Goal: Information Seeking & Learning: Learn about a topic

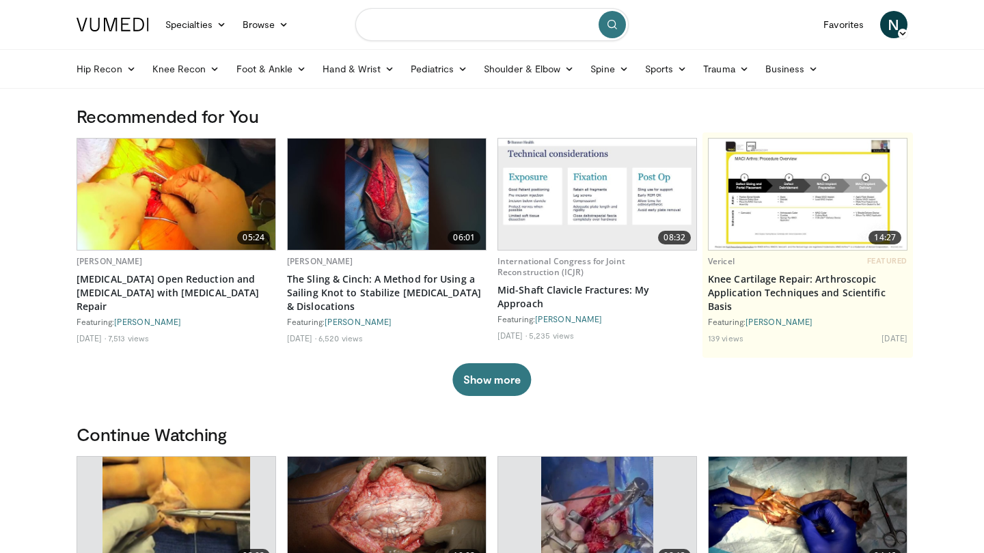
click at [437, 25] on input "Search topics, interventions" at bounding box center [491, 24] width 273 height 33
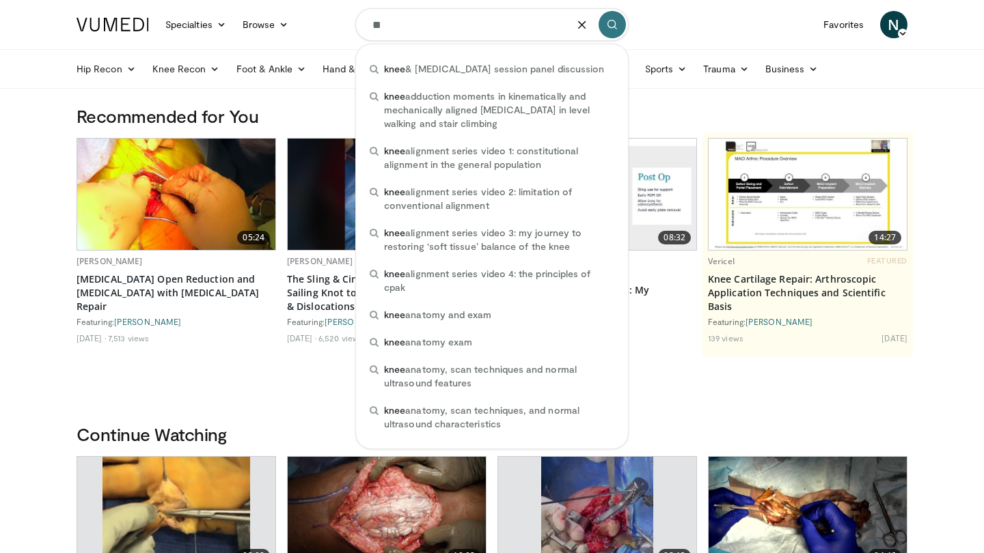
type input "*"
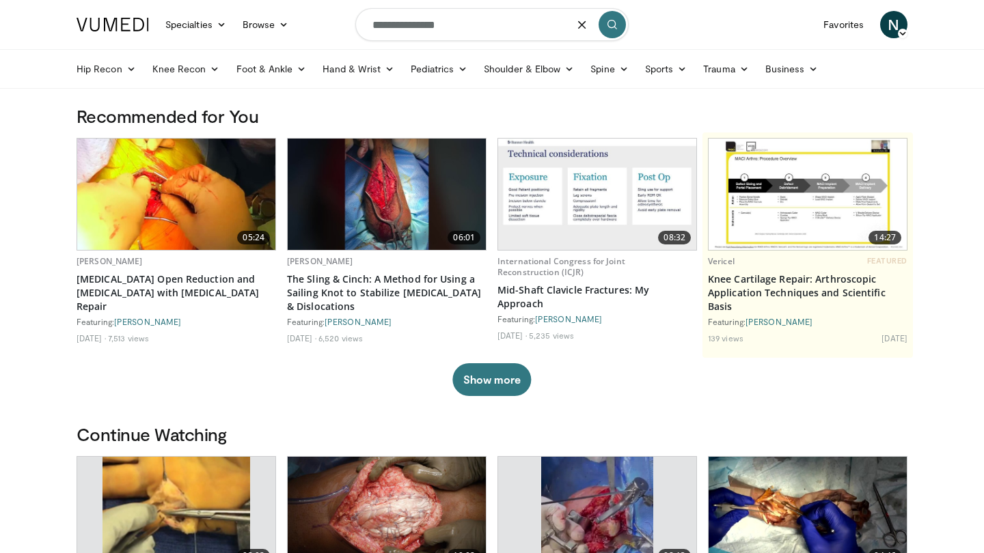
type input "**********"
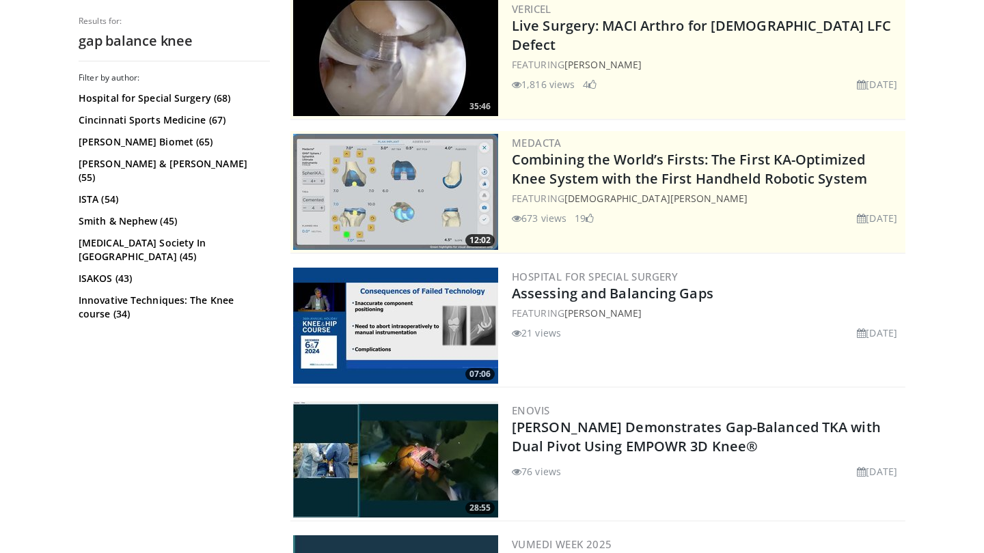
scroll to position [155, 0]
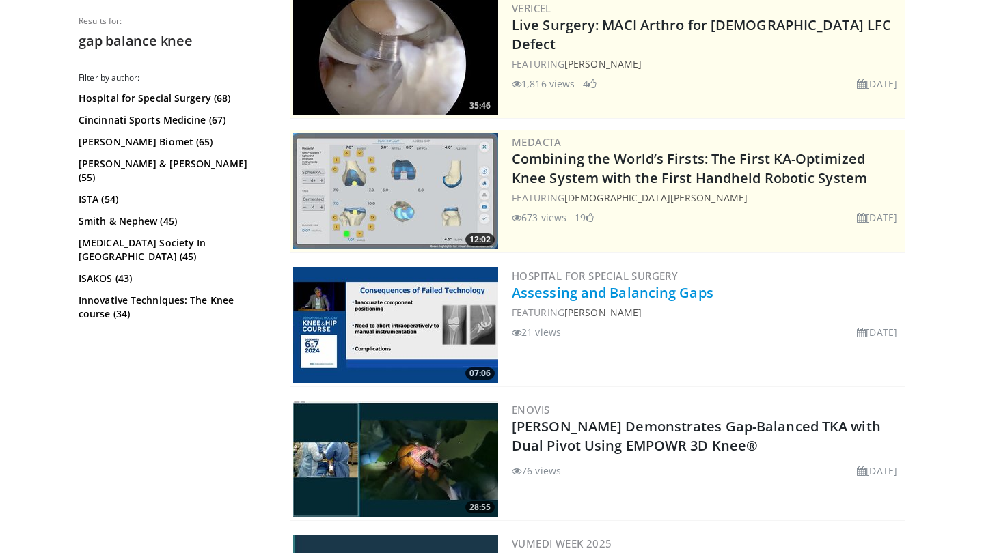
click at [537, 290] on link "Assessing and Balancing Gaps" at bounding box center [613, 293] width 202 height 18
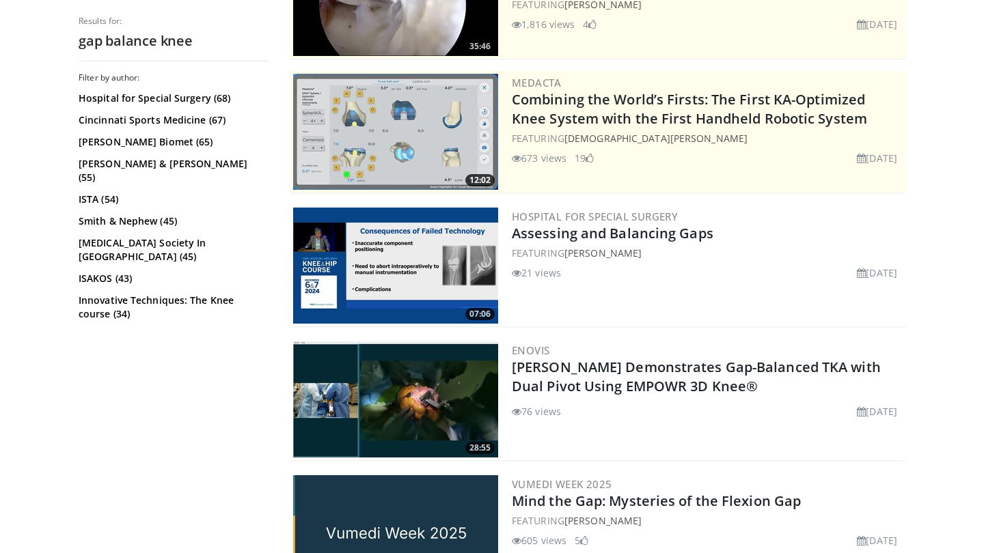
scroll to position [228, 0]
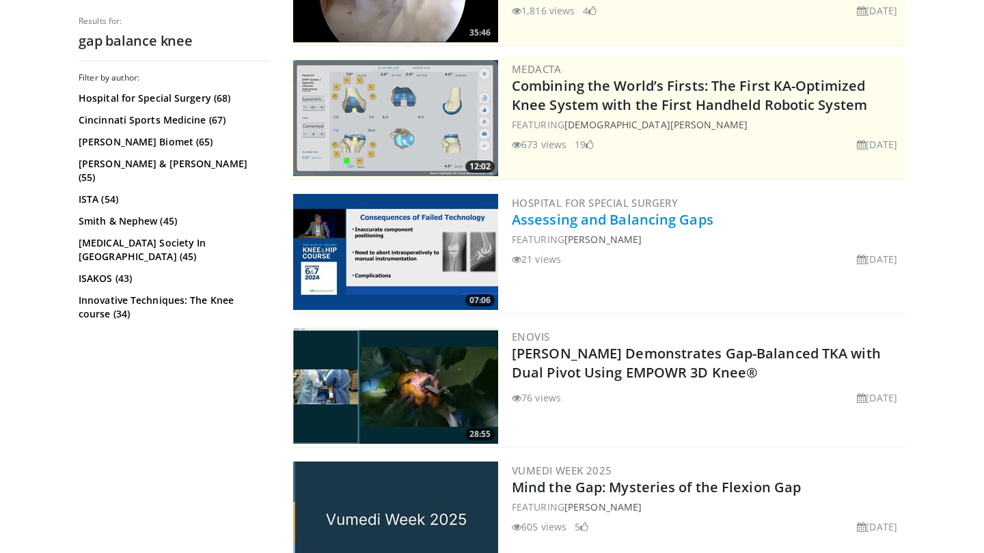
click at [553, 224] on link "Assessing and Balancing Gaps" at bounding box center [613, 219] width 202 height 18
click at [418, 269] on img at bounding box center [395, 252] width 205 height 116
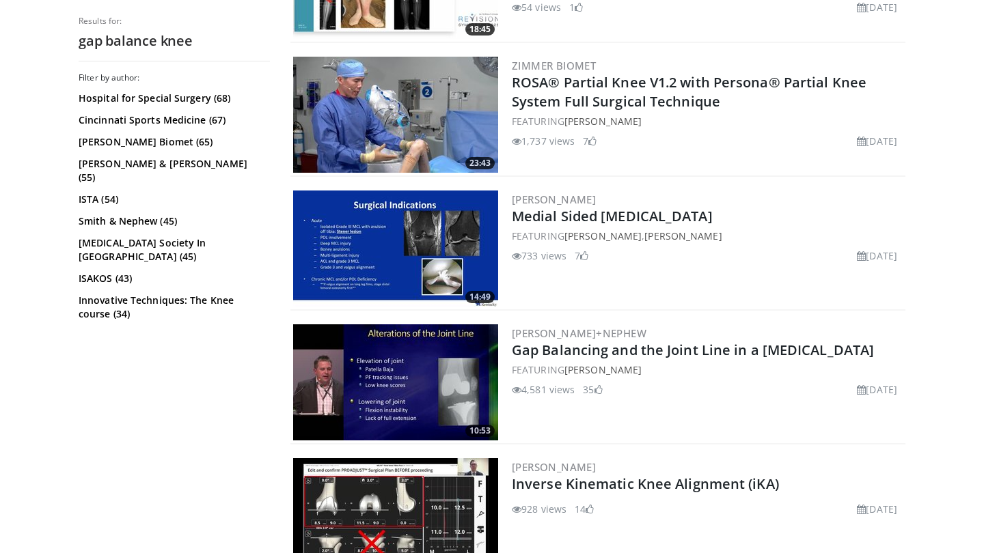
scroll to position [2513, 0]
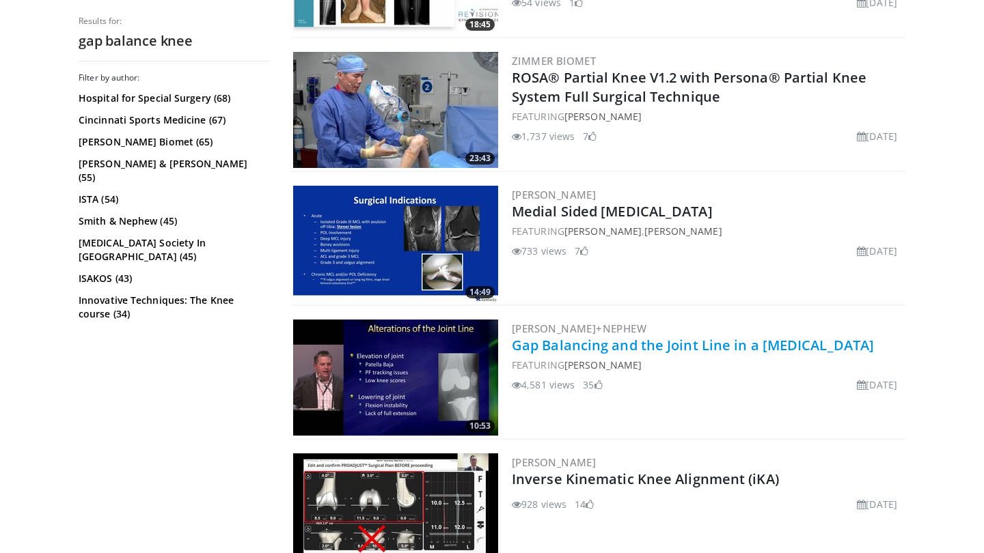
click at [561, 355] on link "Gap Balancing and the Joint Line in a Total Knee Replacement" at bounding box center [693, 345] width 362 height 18
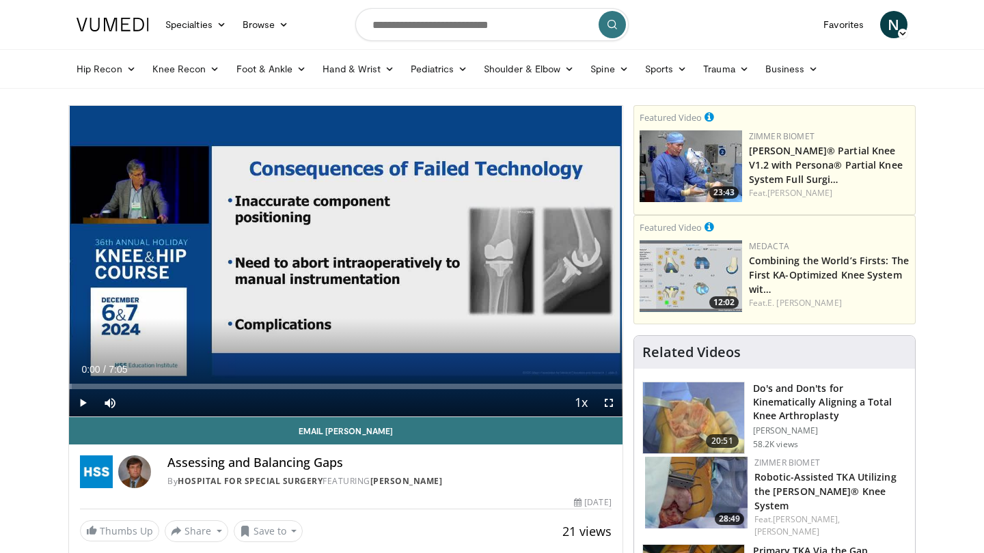
click at [608, 404] on span "Video Player" at bounding box center [608, 402] width 27 height 27
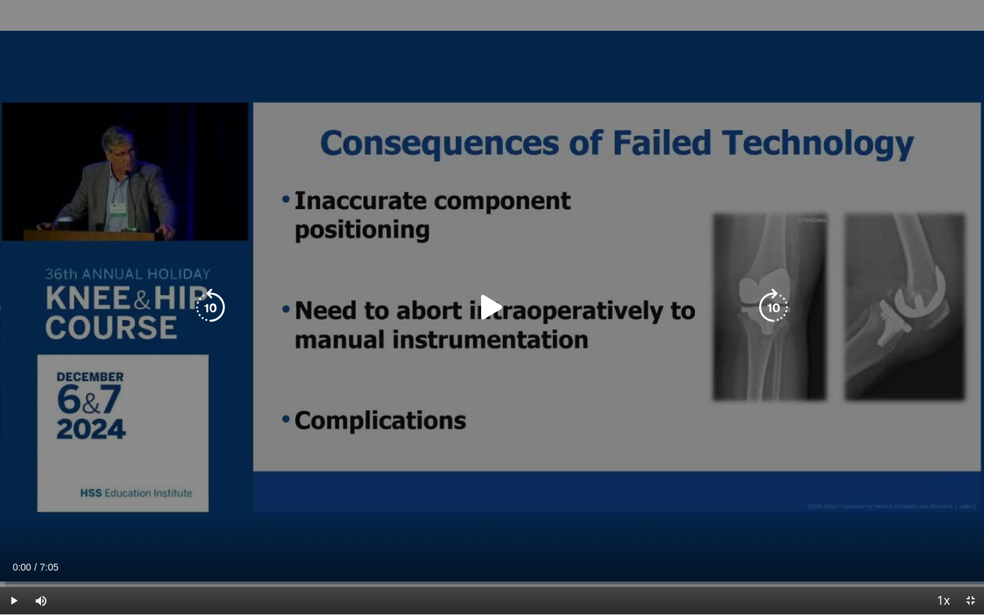
click at [486, 314] on icon "Video Player" at bounding box center [492, 307] width 38 height 38
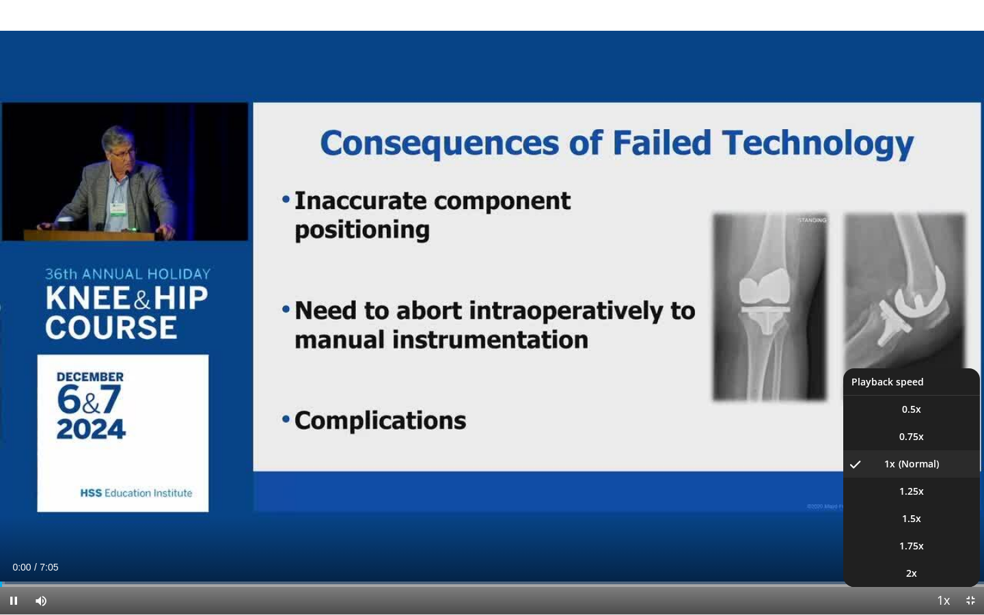
click at [946, 553] on span "Video Player" at bounding box center [942, 601] width 19 height 27
click at [913, 491] on span "1.25x" at bounding box center [911, 491] width 25 height 14
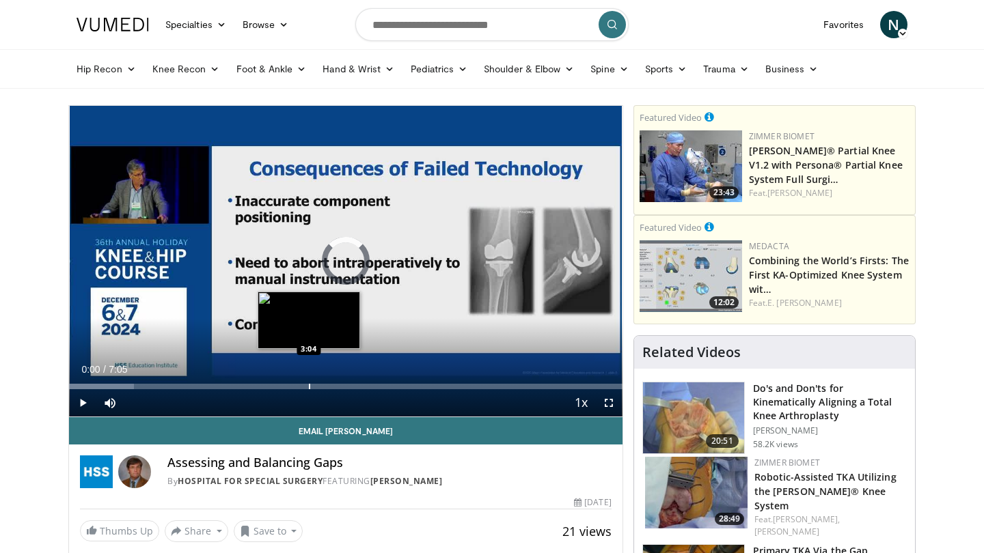
click at [310, 385] on div "Progress Bar" at bounding box center [309, 386] width 1 height 5
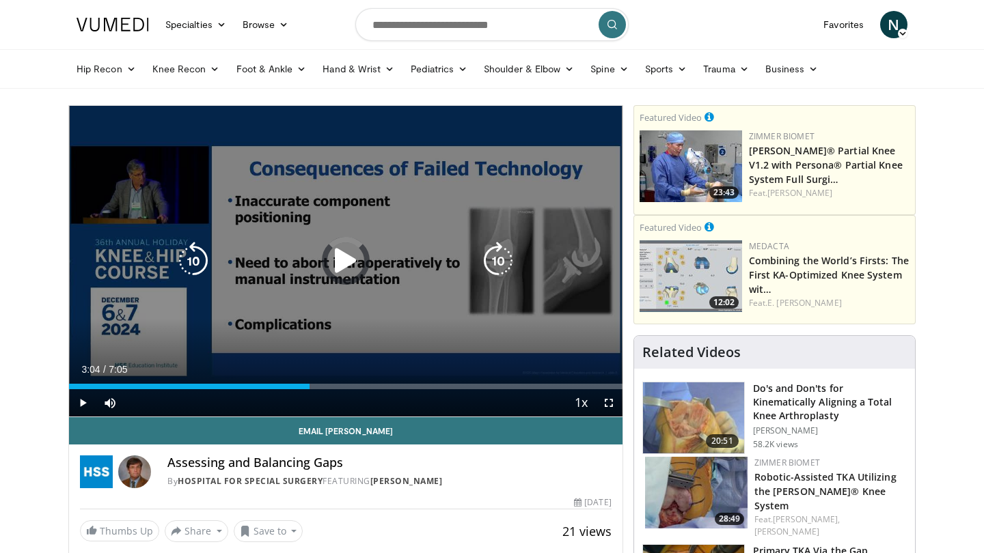
click at [345, 298] on div "10 seconds Tap to unmute" at bounding box center [345, 261] width 553 height 311
click at [342, 265] on icon "Video Player" at bounding box center [346, 261] width 38 height 38
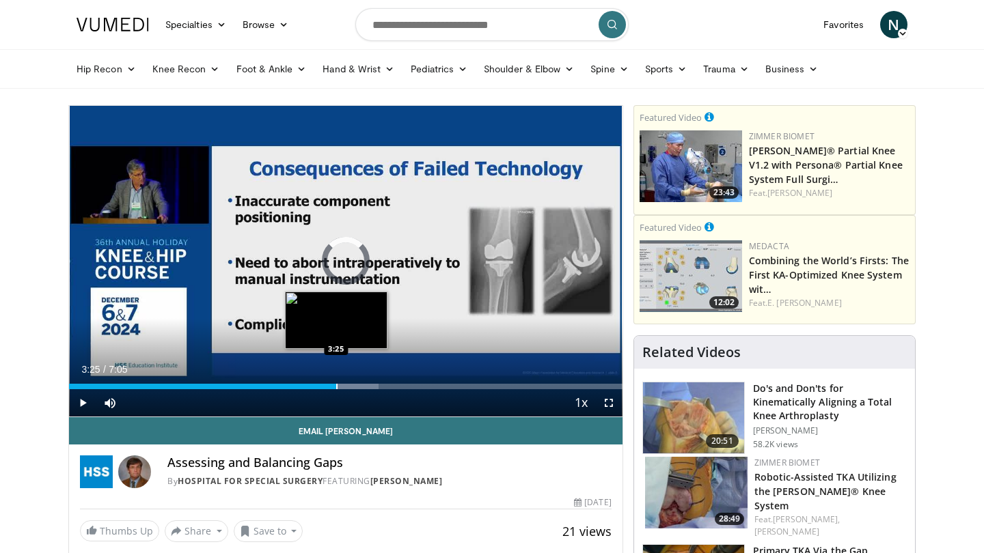
click at [336, 384] on div "Progress Bar" at bounding box center [336, 386] width 1 height 5
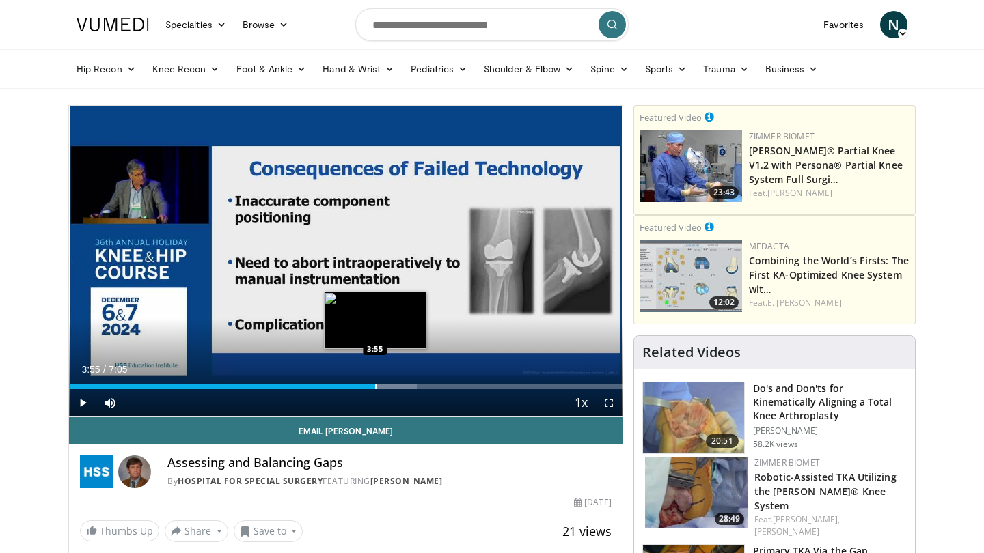
click at [375, 383] on div "Loaded : 62.89% 3:55 3:55" at bounding box center [345, 382] width 553 height 13
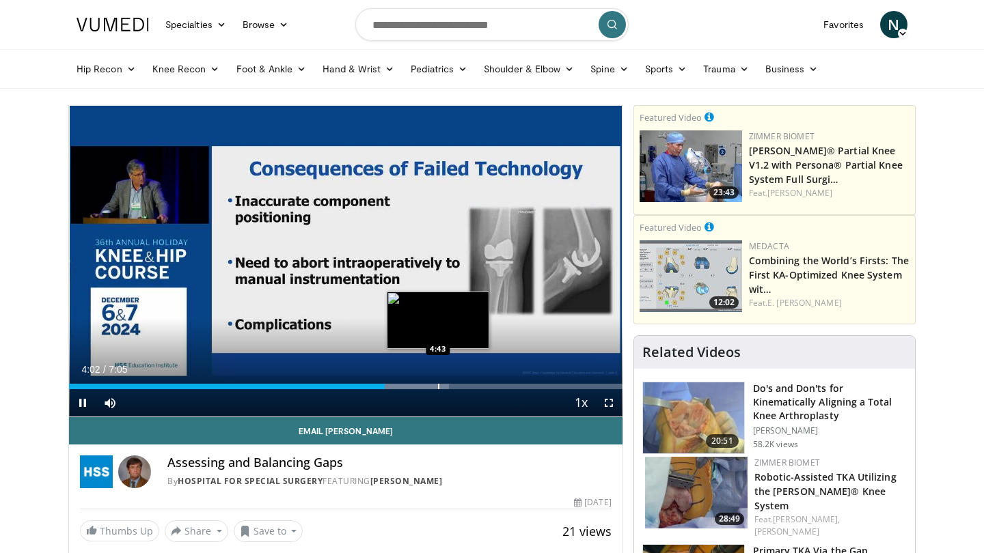
click at [438, 386] on div "Progress Bar" at bounding box center [438, 386] width 1 height 5
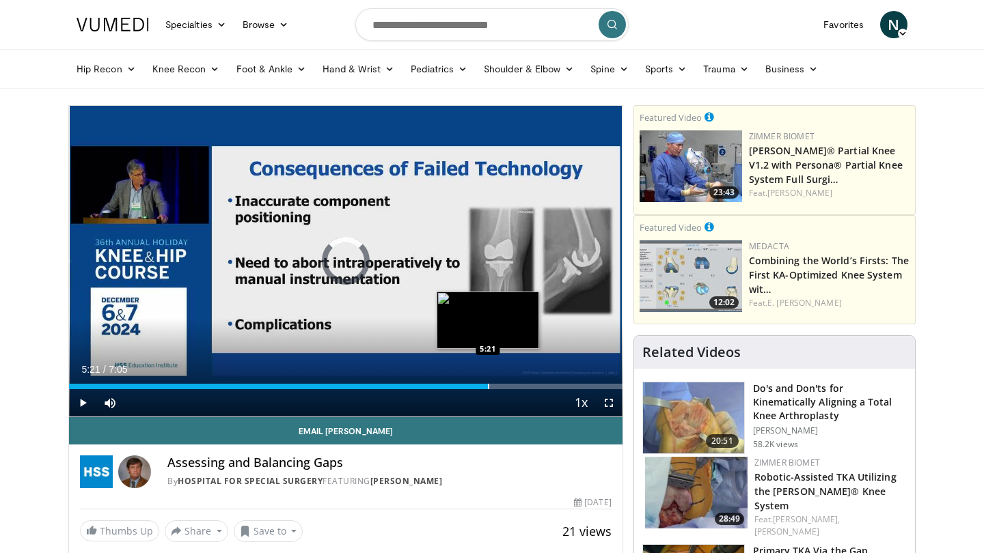
click at [488, 381] on div "Loaded : 69.64% 4:45 5:21" at bounding box center [345, 382] width 553 height 13
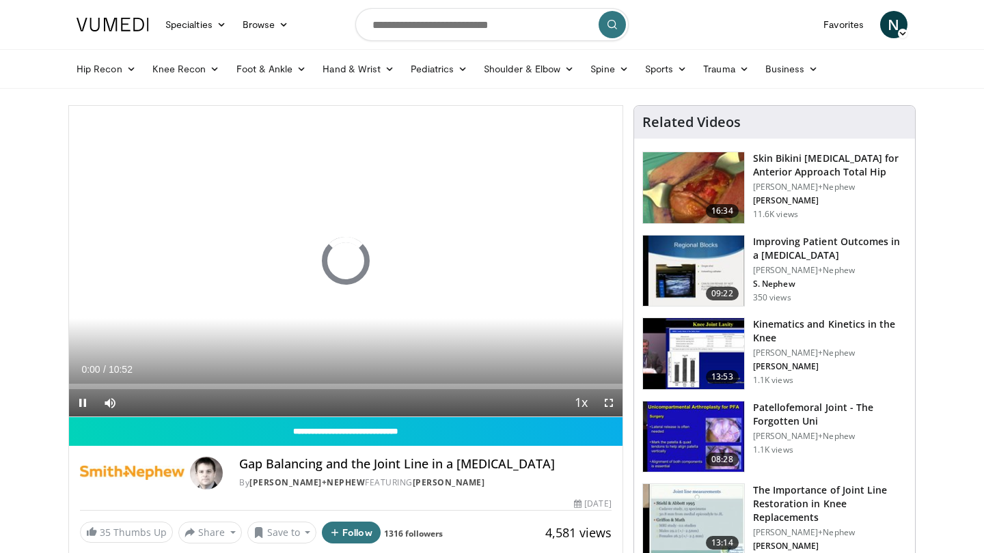
click at [605, 401] on span "Video Player" at bounding box center [608, 402] width 27 height 27
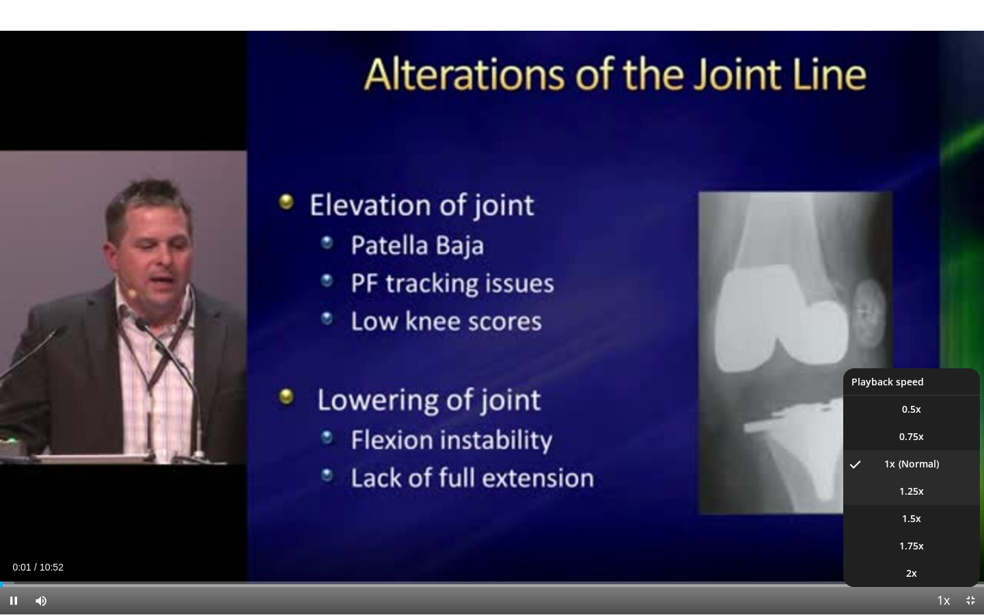
click at [916, 495] on span "1.25x" at bounding box center [911, 491] width 25 height 14
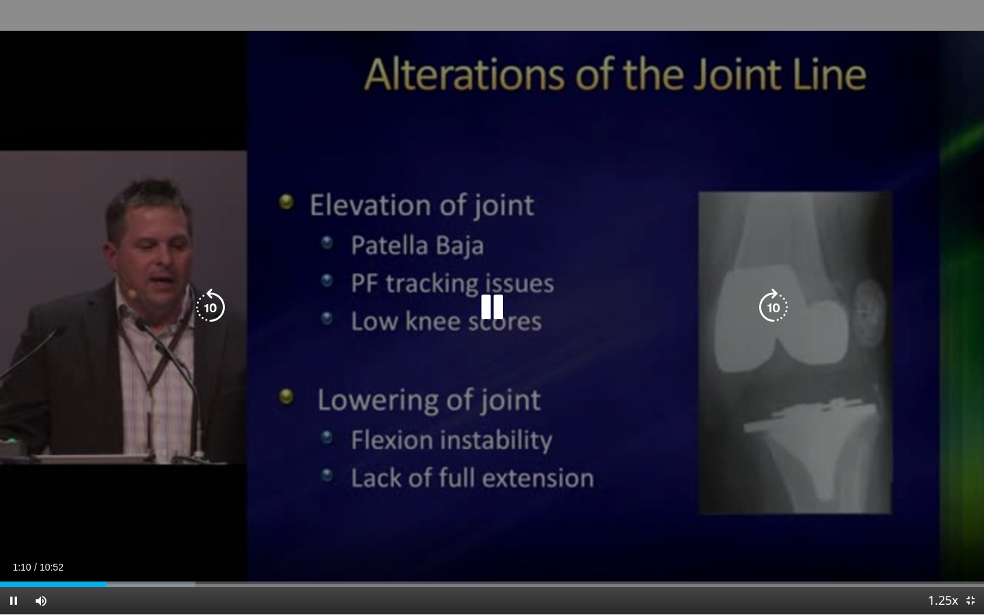
click at [702, 414] on div "10 seconds Tap to unmute" at bounding box center [492, 307] width 984 height 614
click at [495, 308] on icon "Video Player" at bounding box center [492, 307] width 38 height 38
click at [202, 305] on icon "Video Player" at bounding box center [210, 307] width 38 height 38
click at [893, 282] on div "20 seconds Tap to unmute" at bounding box center [492, 307] width 984 height 614
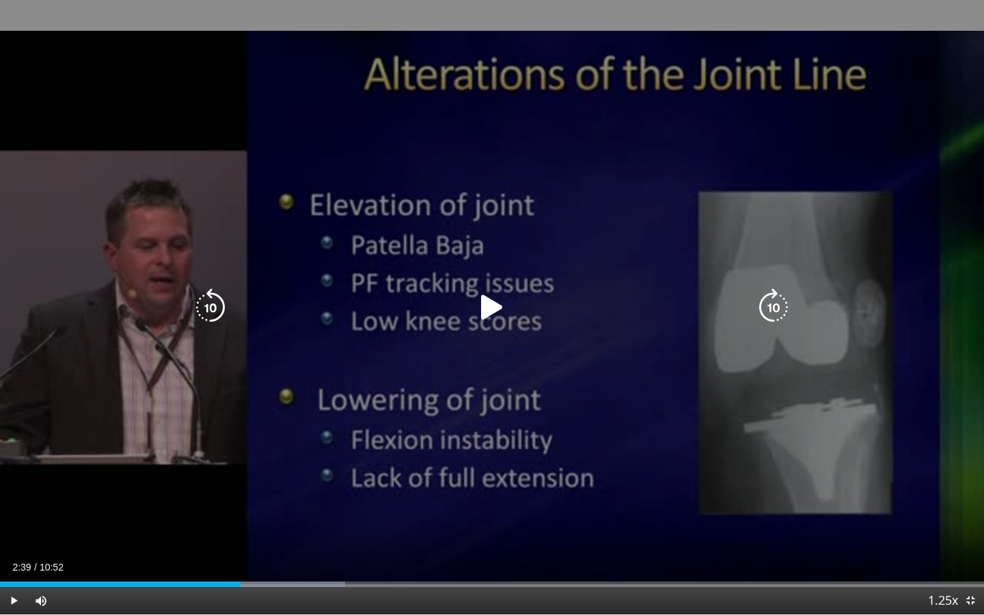
click at [893, 282] on div "20 seconds Tap to unmute" at bounding box center [492, 307] width 984 height 614
click at [212, 305] on icon "Video Player" at bounding box center [210, 307] width 38 height 38
click at [862, 204] on div "20 seconds Tap to unmute" at bounding box center [492, 307] width 984 height 614
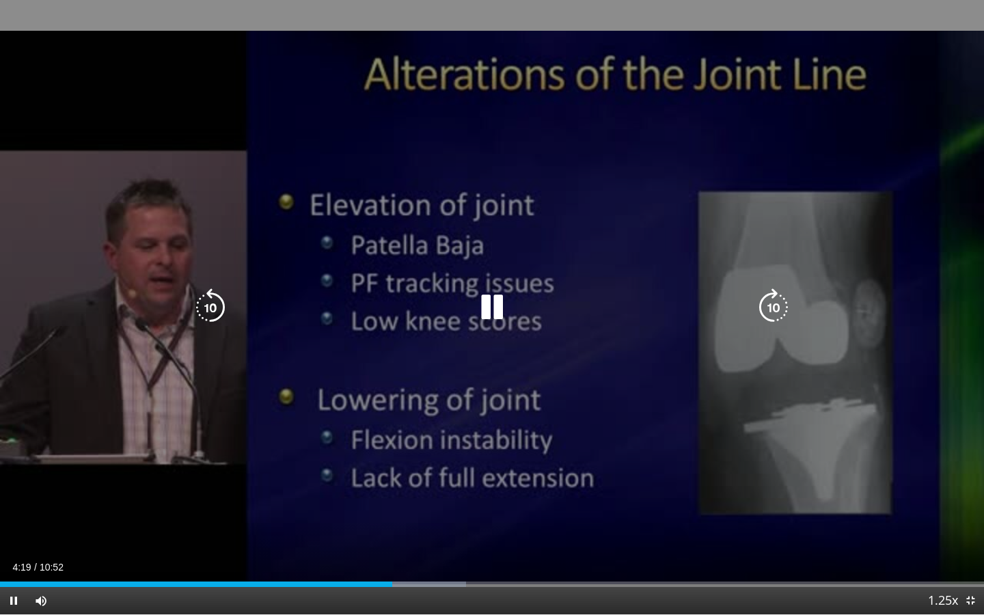
click at [195, 311] on icon "Video Player" at bounding box center [210, 307] width 38 height 38
click at [486, 303] on icon "Video Player" at bounding box center [492, 307] width 38 height 38
click at [879, 210] on div "20 seconds Tap to unmute" at bounding box center [492, 307] width 984 height 614
click at [776, 221] on div "20 seconds Tap to unmute" at bounding box center [492, 307] width 984 height 614
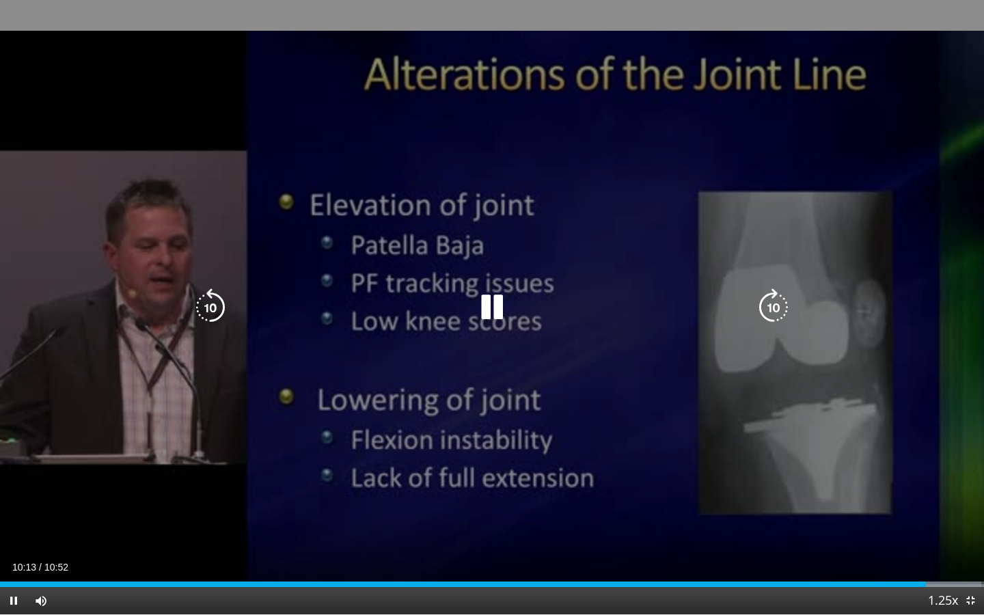
click at [571, 343] on div "20 seconds Tap to unmute" at bounding box center [492, 307] width 984 height 614
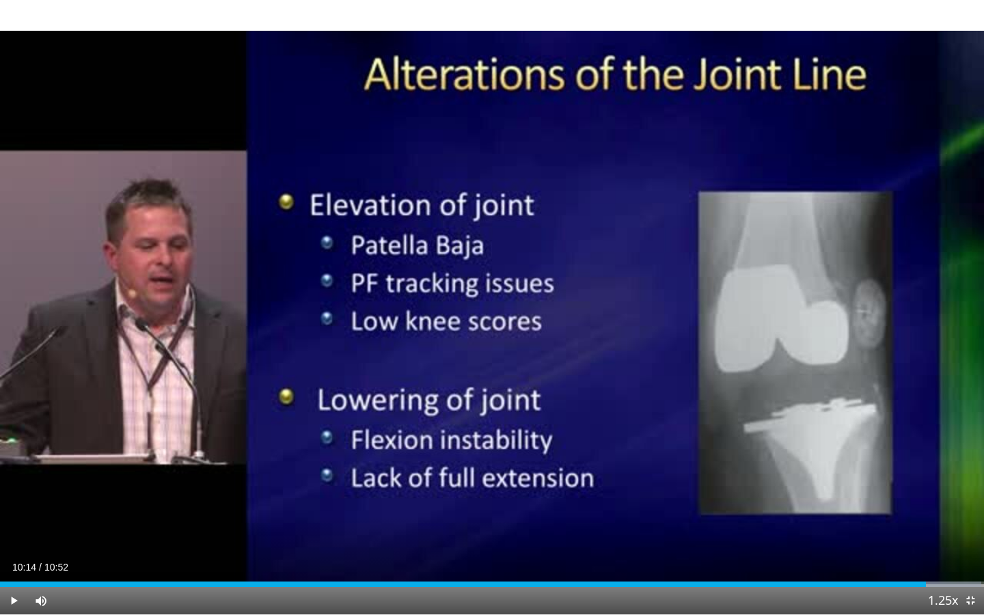
click at [571, 343] on div "20 seconds Tap to unmute" at bounding box center [492, 307] width 984 height 614
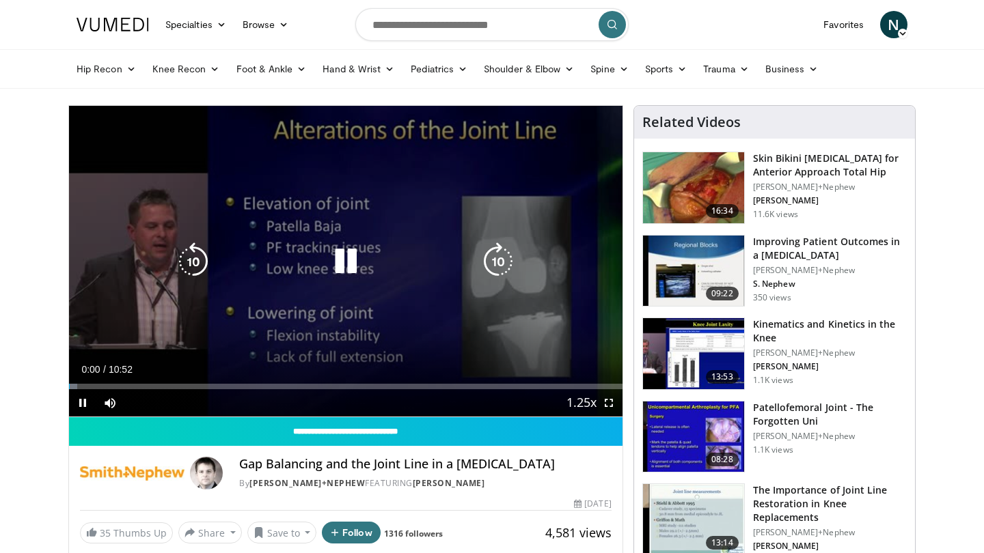
click at [342, 262] on icon "Video Player" at bounding box center [346, 262] width 38 height 38
